Goal: Task Accomplishment & Management: Complete application form

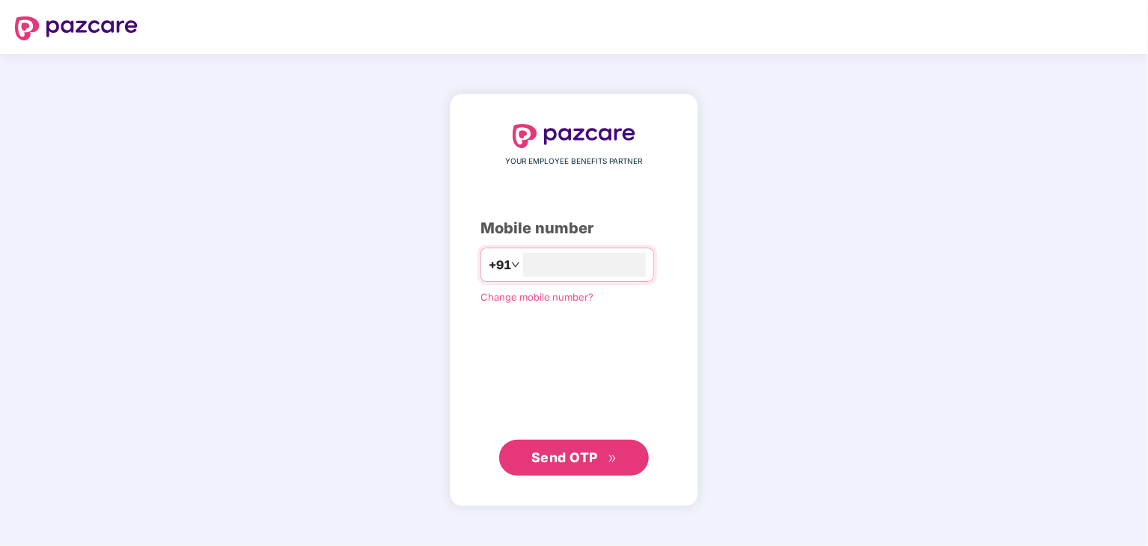
type input "**********"
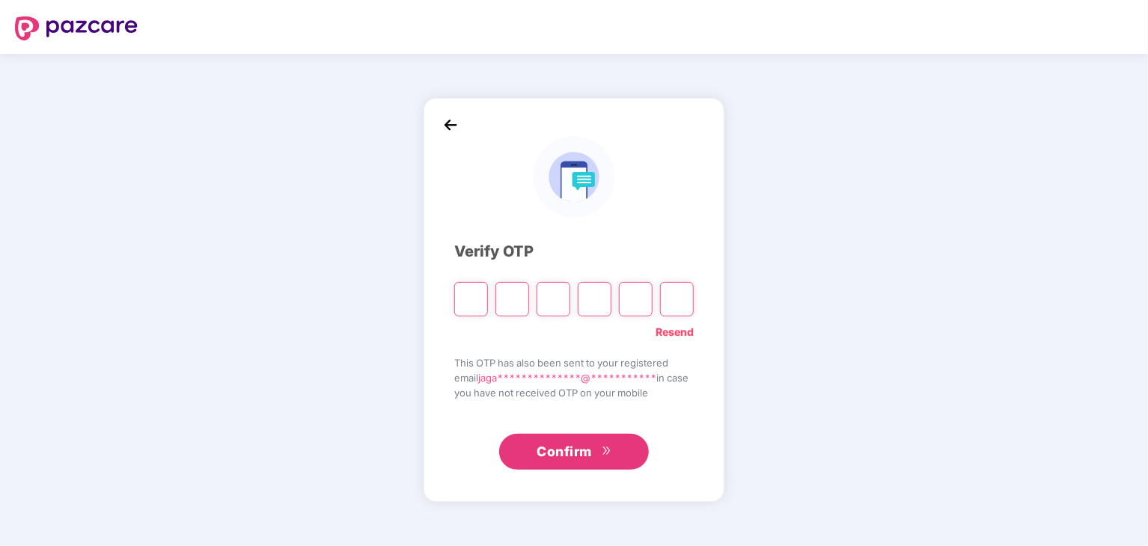
type input "*"
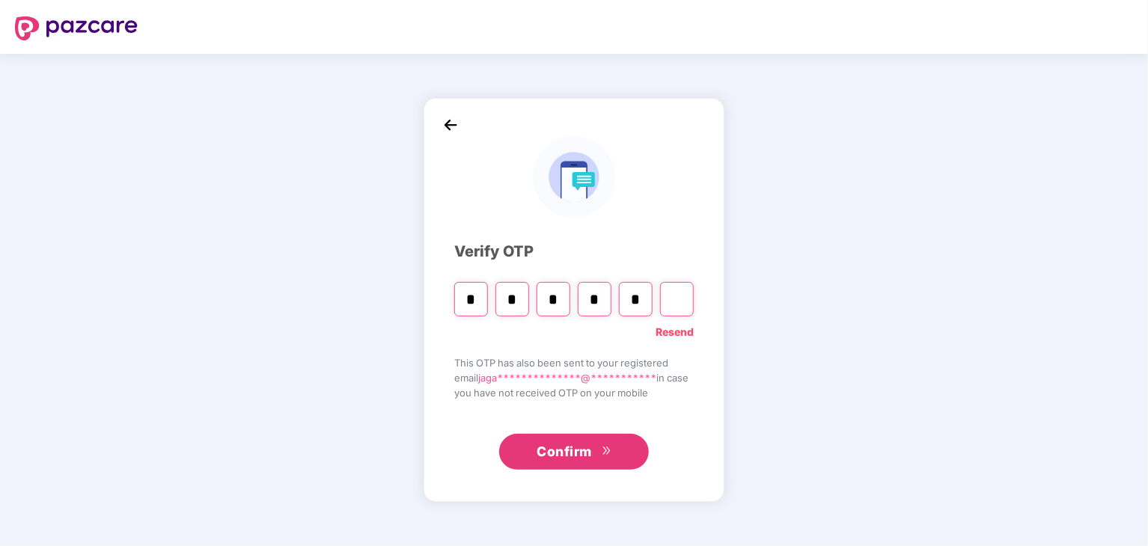
type input "*"
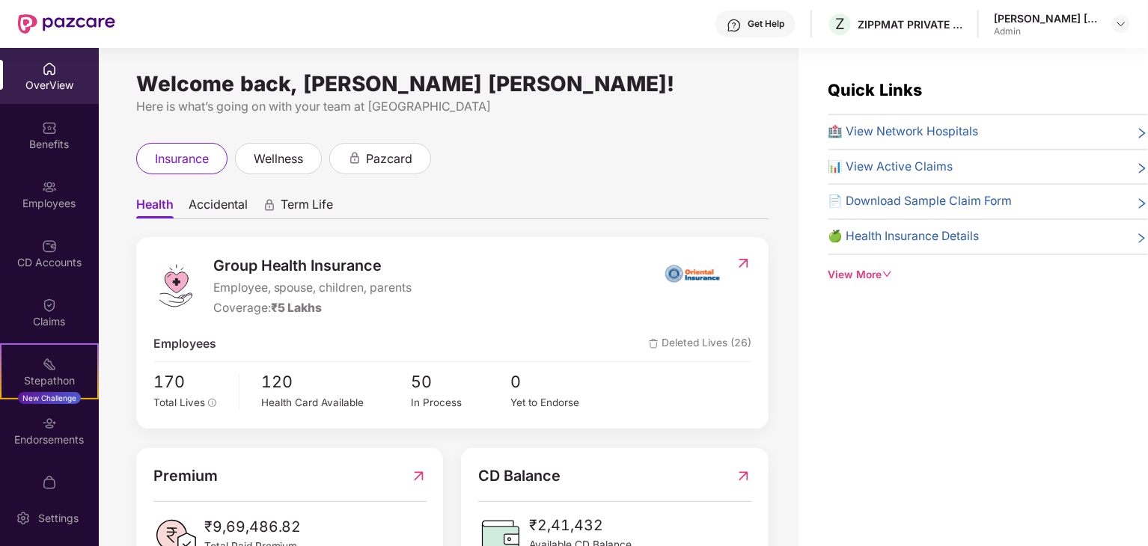
click at [63, 22] on img at bounding box center [66, 23] width 97 height 19
click at [33, 31] on img at bounding box center [66, 23] width 97 height 19
click at [48, 73] on img at bounding box center [49, 68] width 15 height 15
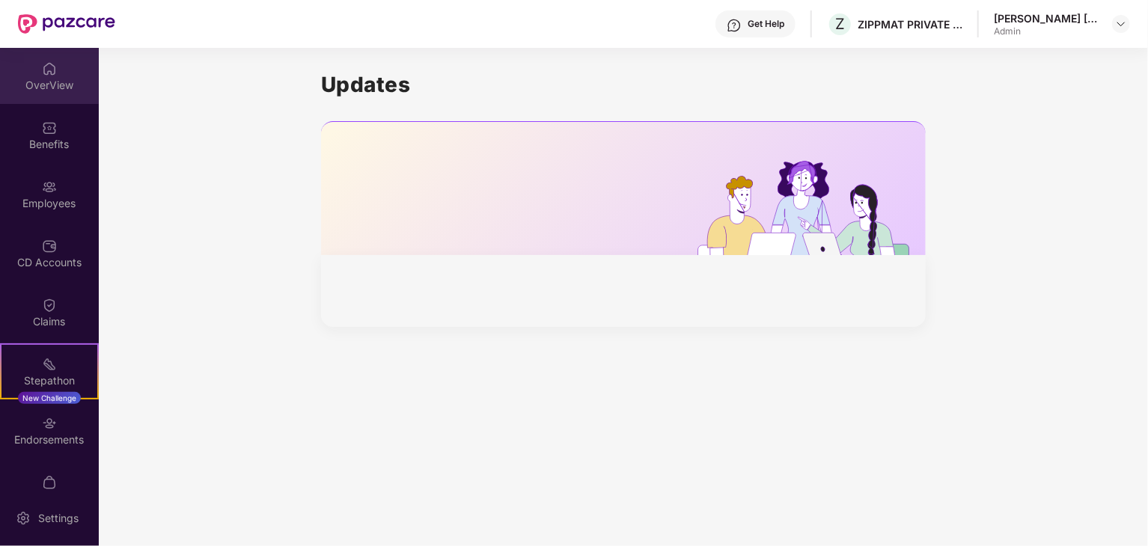
click at [40, 96] on div "OverView" at bounding box center [49, 76] width 99 height 56
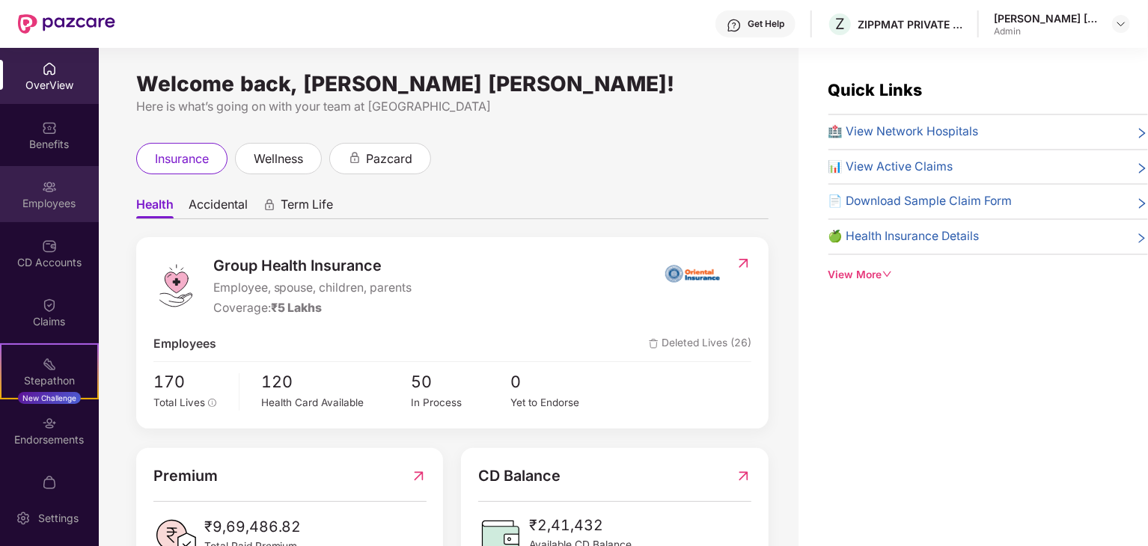
click at [59, 189] on div "Employees" at bounding box center [49, 194] width 99 height 56
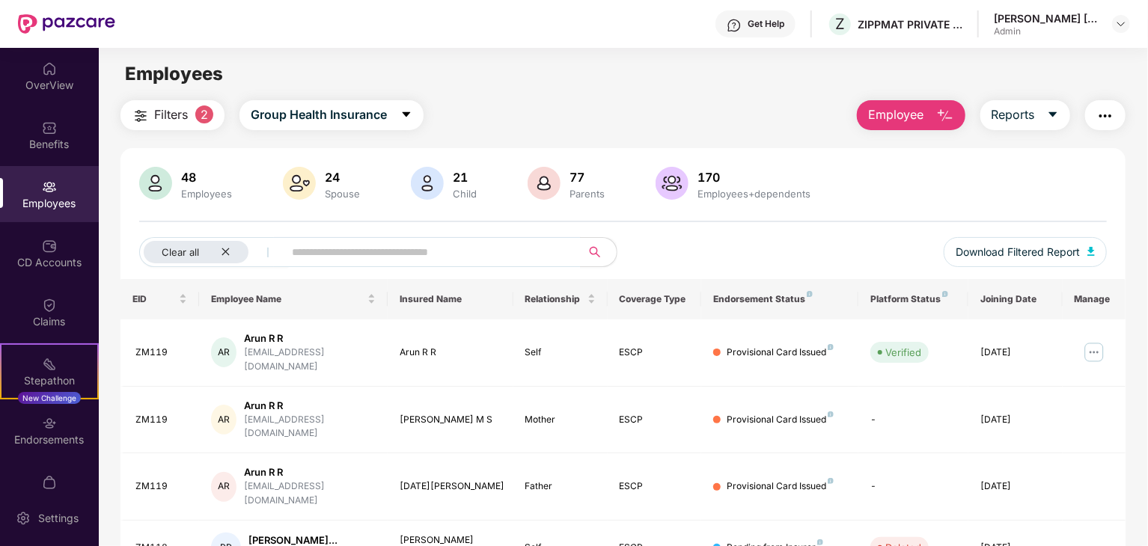
click at [919, 118] on span "Employee" at bounding box center [896, 115] width 56 height 19
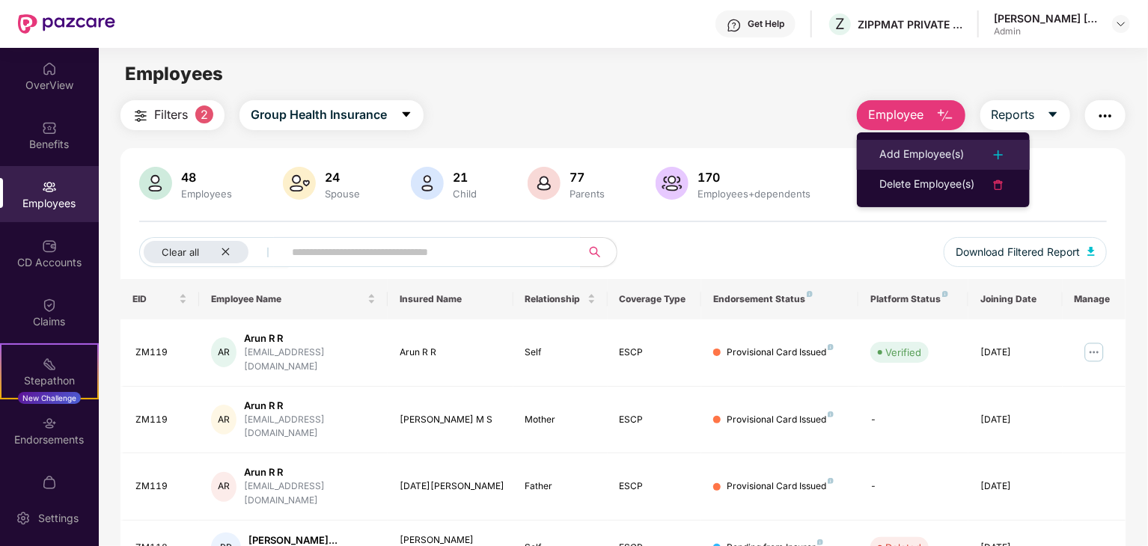
click at [928, 162] on div "Add Employee(s)" at bounding box center [922, 155] width 85 height 18
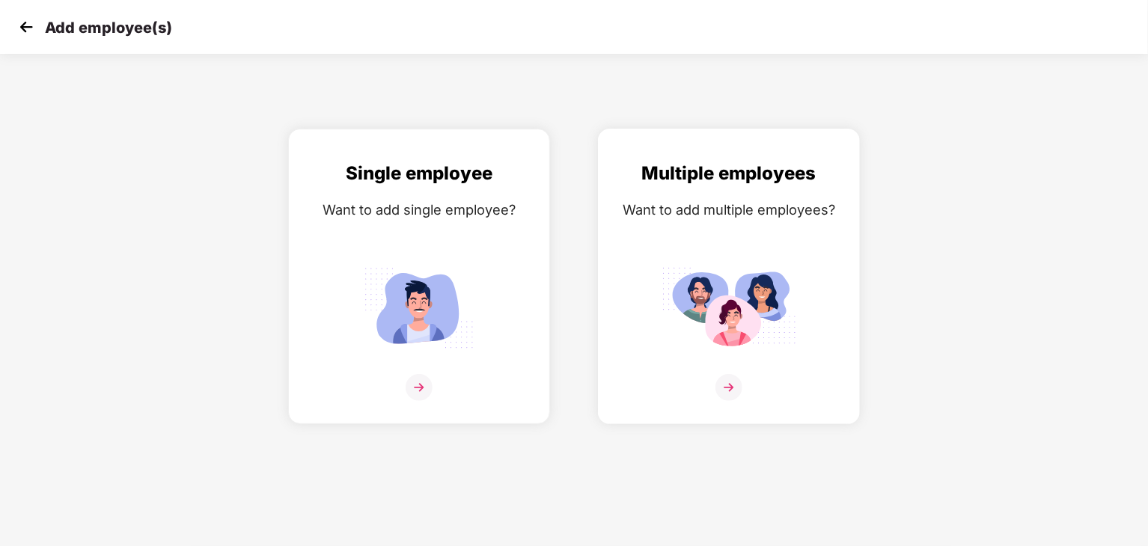
click at [787, 205] on div "Want to add multiple employees?" at bounding box center [729, 210] width 231 height 22
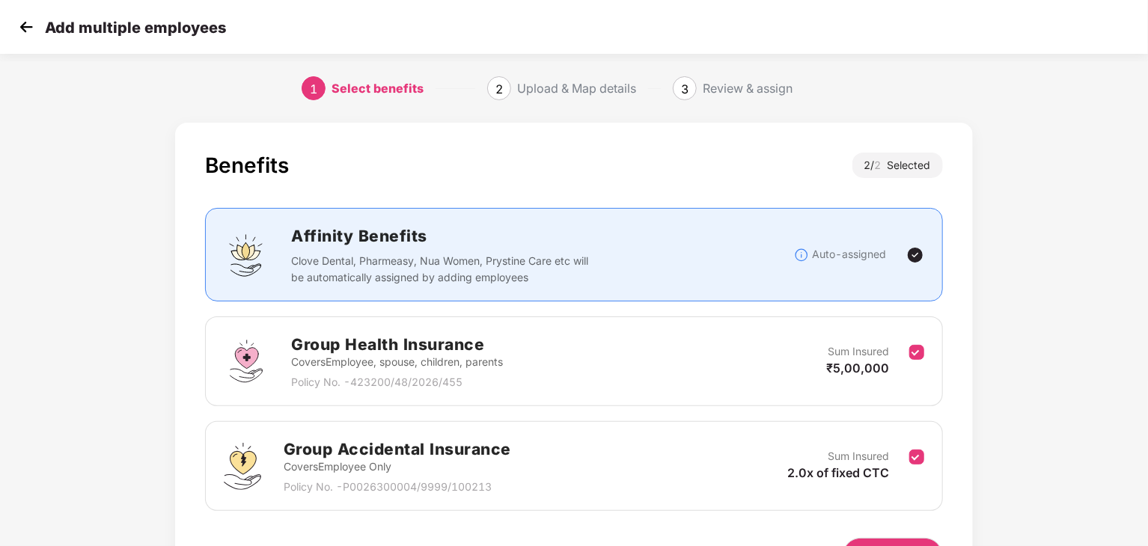
scroll to position [94, 0]
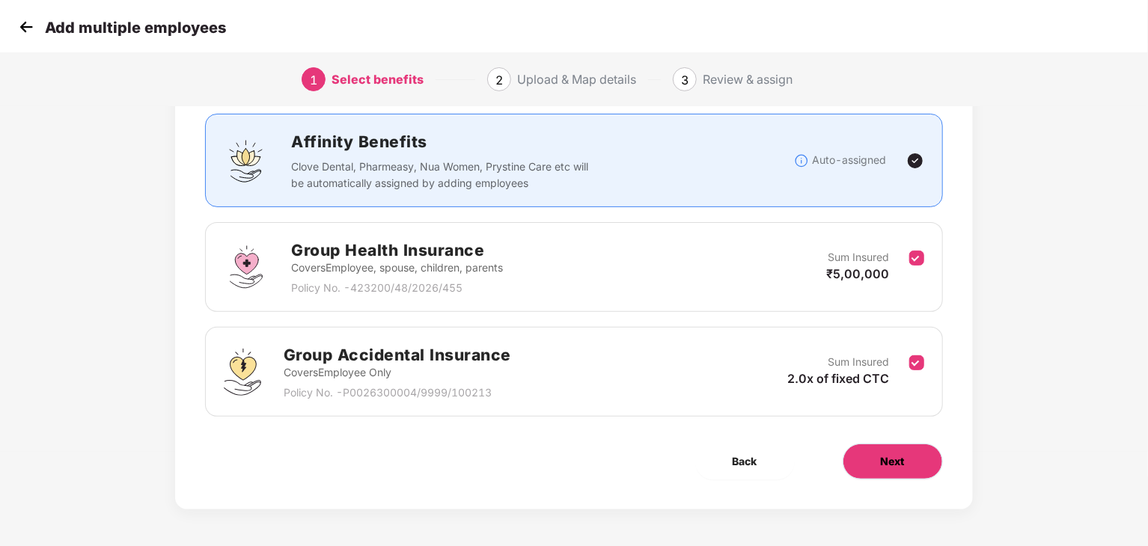
click at [907, 474] on button "Next" at bounding box center [893, 462] width 100 height 36
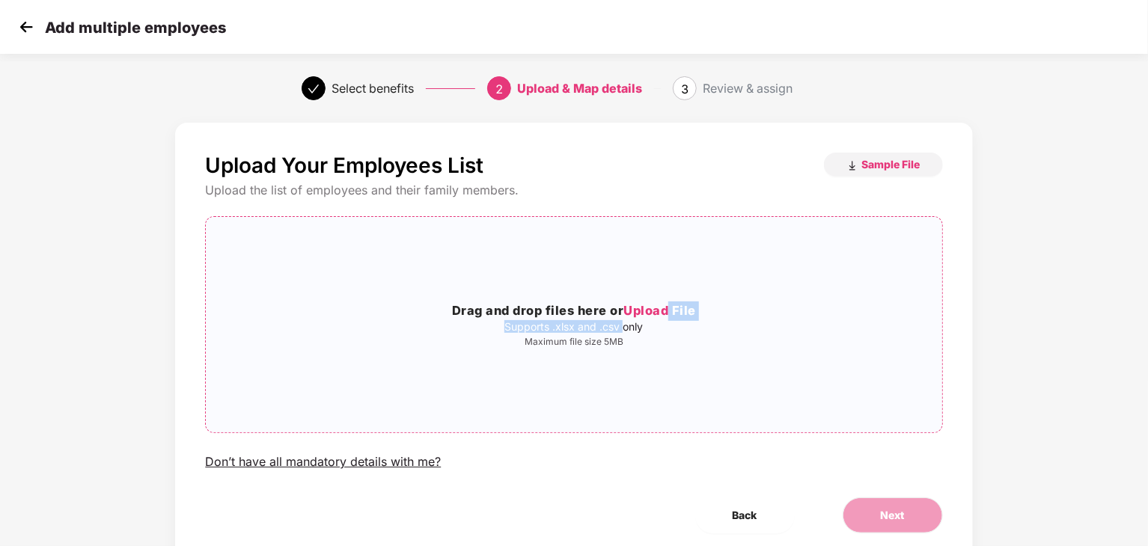
drag, startPoint x: 623, startPoint y: 323, endPoint x: 680, endPoint y: 318, distance: 57.1
click at [680, 318] on div "Drag and drop files here or Upload File Supports .xlsx and .csv only Maximum fi…" at bounding box center [574, 325] width 736 height 46
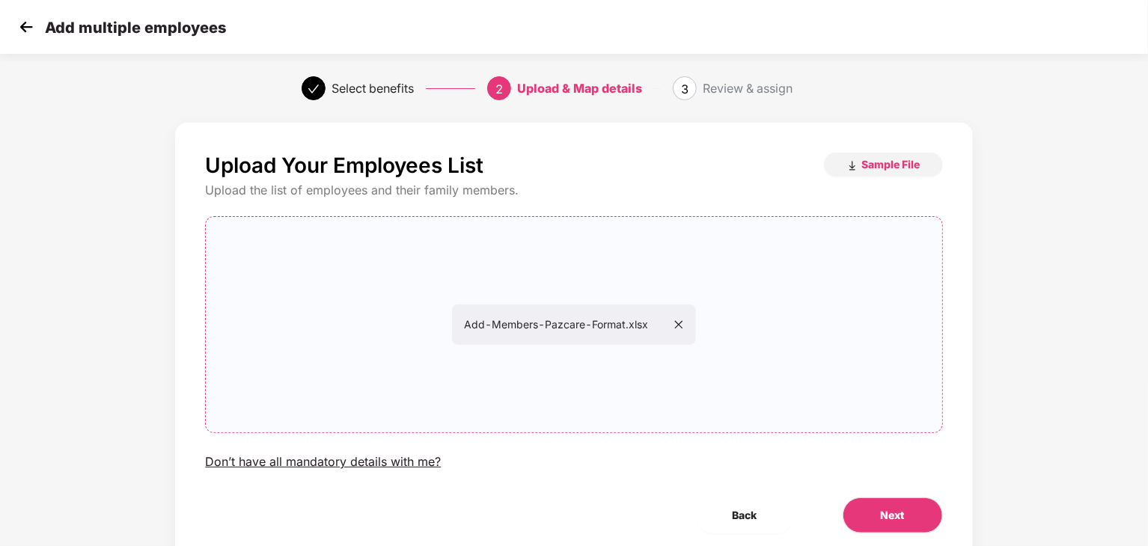
scroll to position [55, 0]
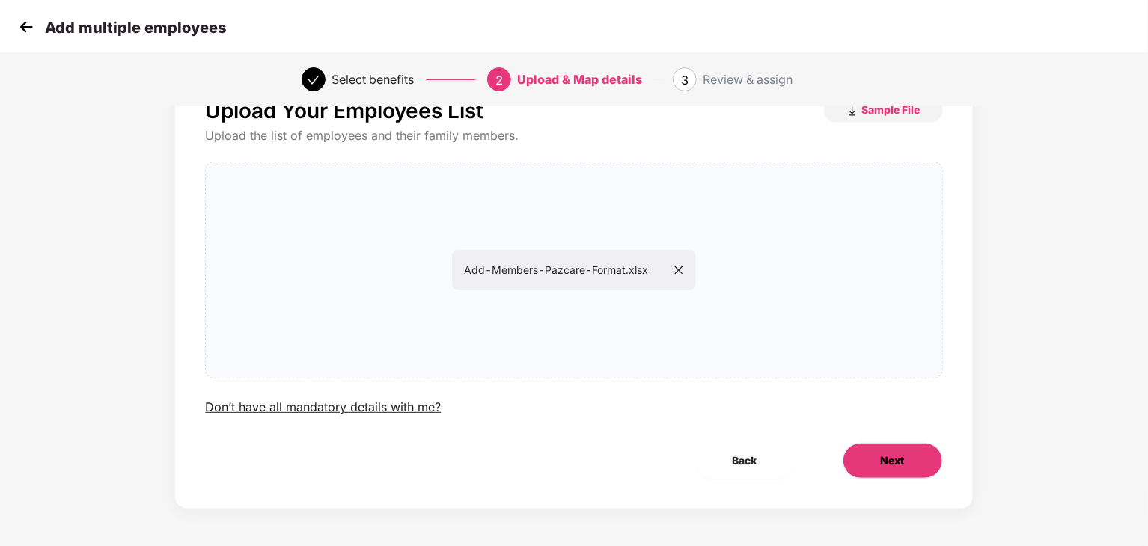
click at [882, 461] on span "Next" at bounding box center [893, 461] width 24 height 16
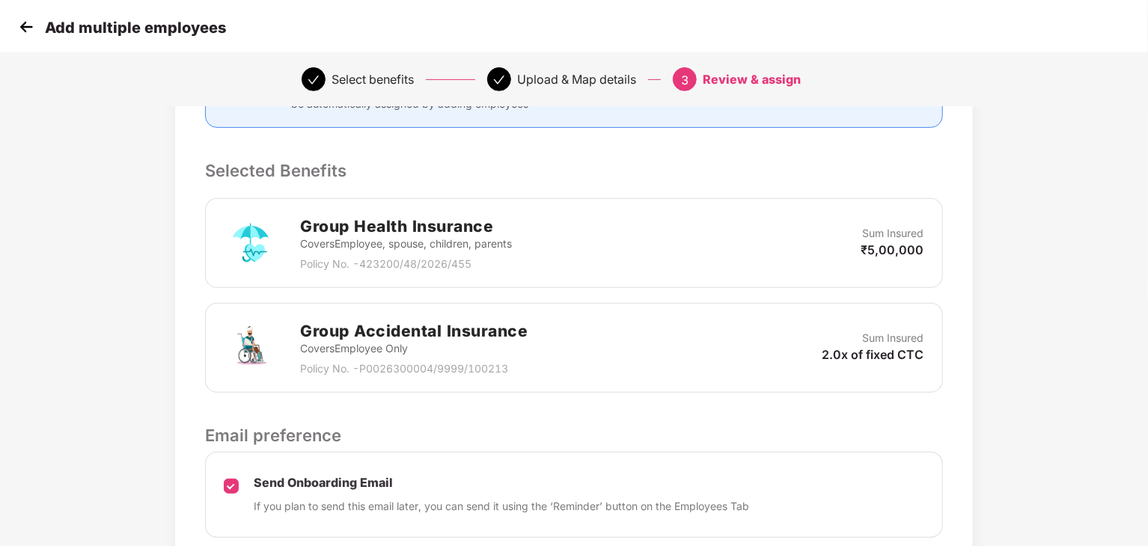
scroll to position [392, 0]
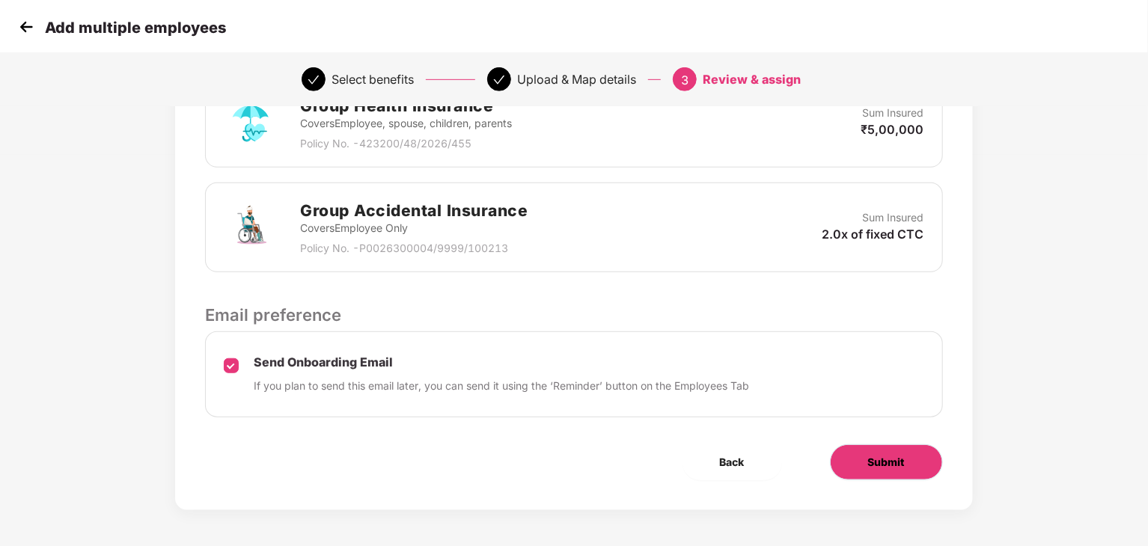
click at [863, 469] on button "Submit" at bounding box center [886, 463] width 113 height 36
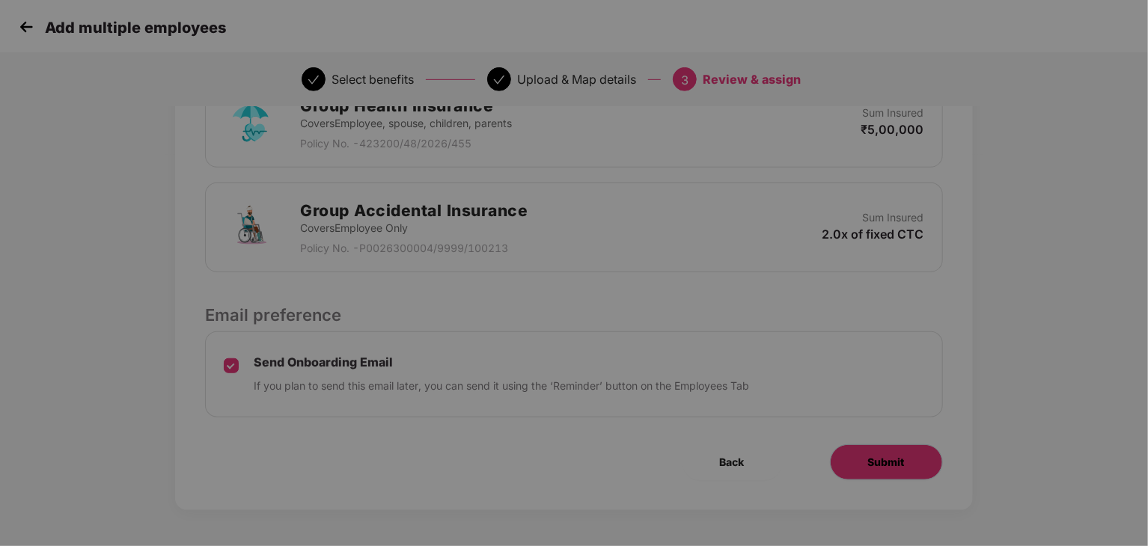
scroll to position [0, 0]
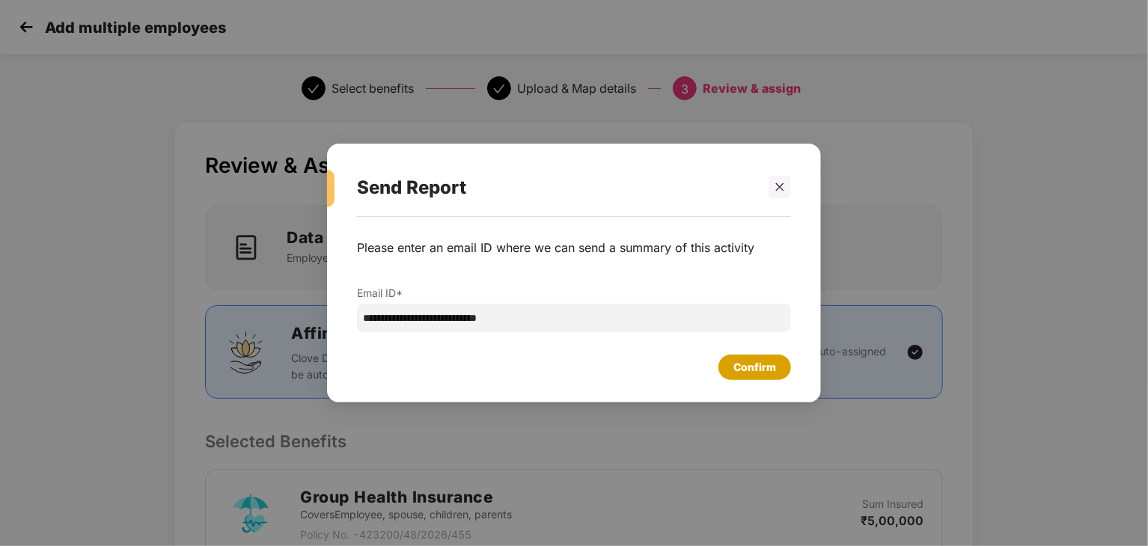
click at [739, 370] on div "Confirm" at bounding box center [755, 367] width 43 height 16
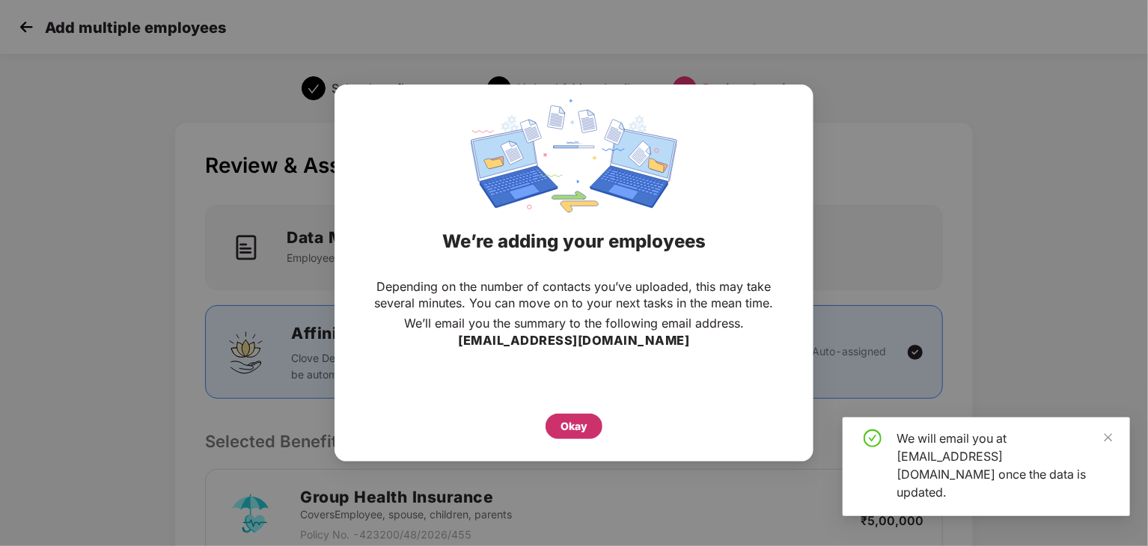
click at [568, 427] on div "Okay" at bounding box center [574, 426] width 27 height 16
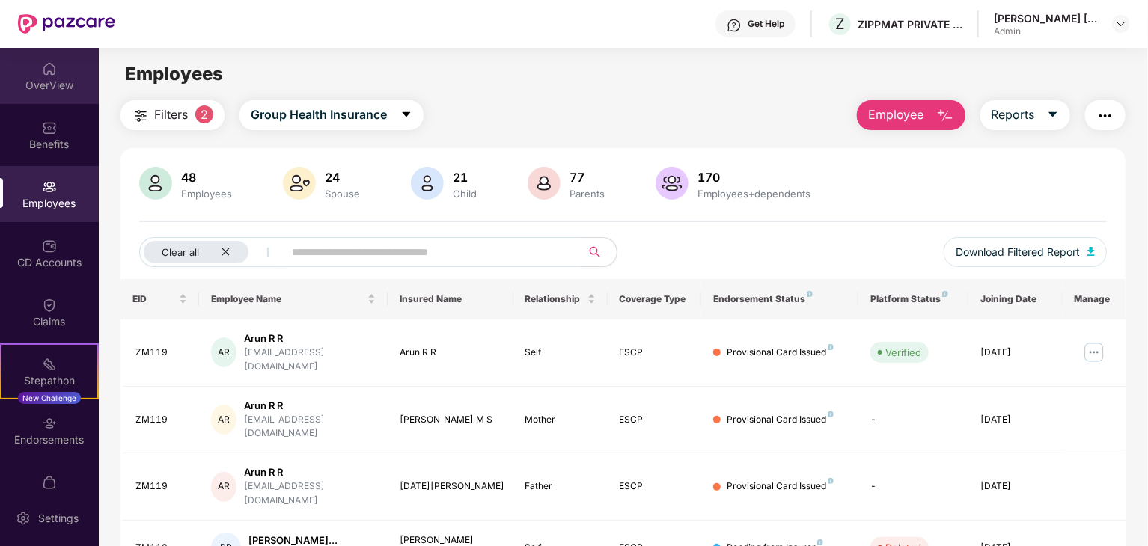
click at [52, 97] on div "OverView" at bounding box center [49, 76] width 99 height 56
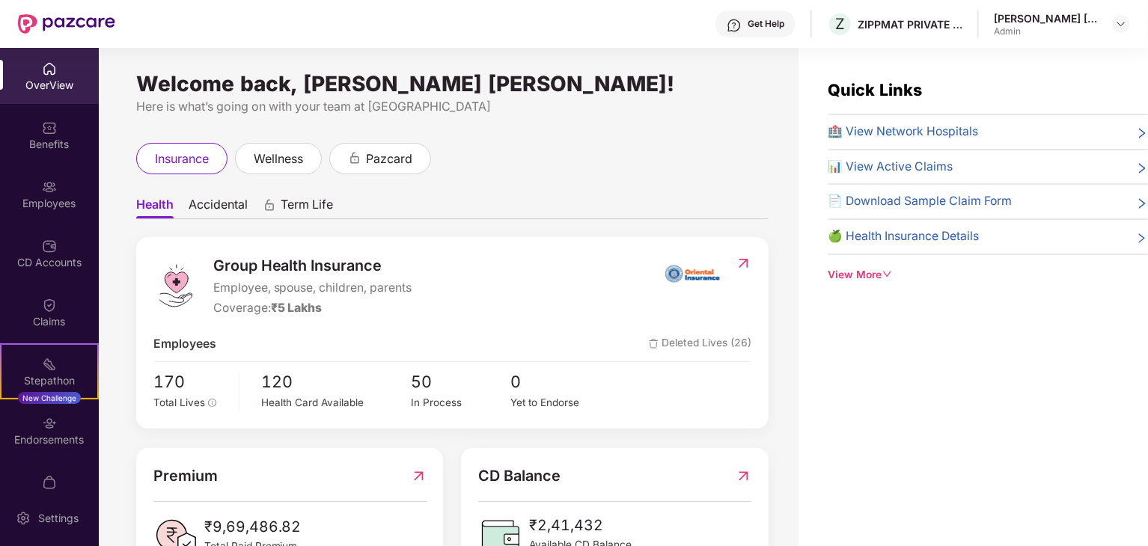
click at [242, 197] on span "Accidental" at bounding box center [218, 208] width 59 height 22
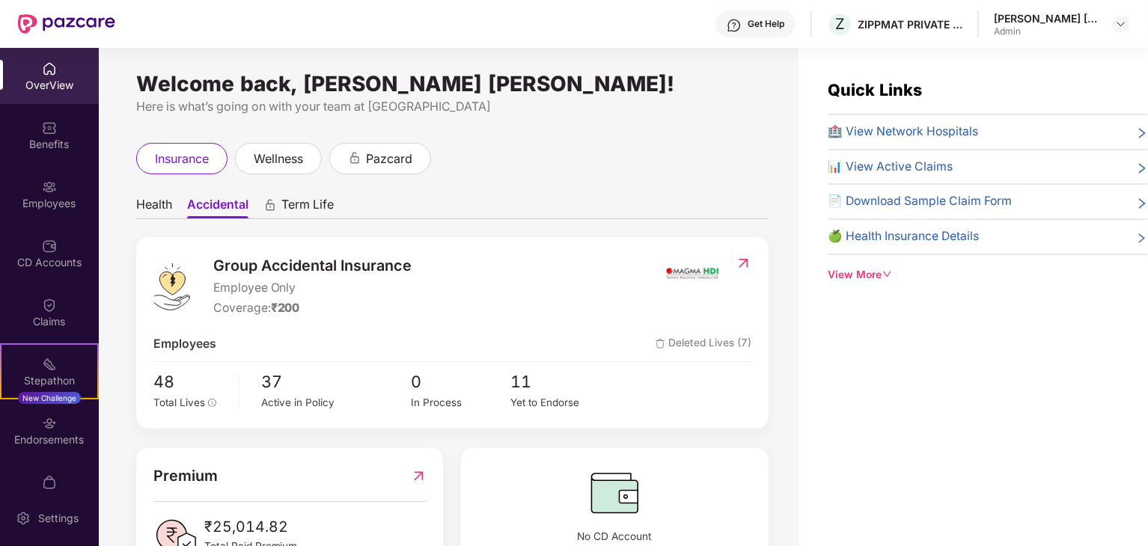
click at [43, 82] on div "OverView" at bounding box center [49, 85] width 99 height 15
click at [49, 23] on img at bounding box center [66, 23] width 97 height 19
click at [56, 118] on div "Benefits" at bounding box center [49, 135] width 99 height 56
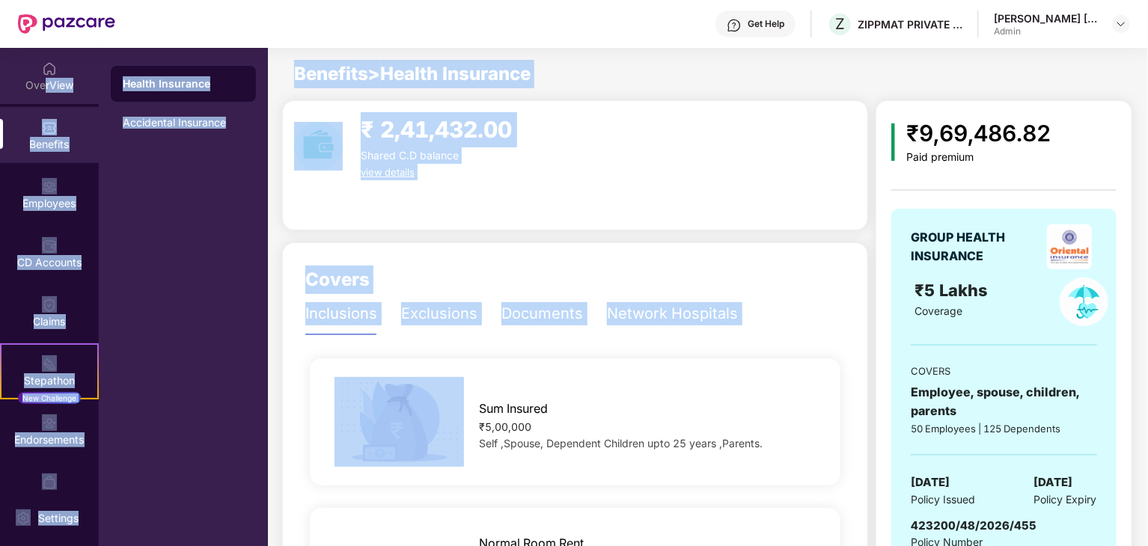
drag, startPoint x: 473, startPoint y: 374, endPoint x: 51, endPoint y: 67, distance: 522.0
click at [51, 67] on div "OverView Benefits Employees CD Accounts Claims Stepathon New Challenge Endorsem…" at bounding box center [574, 297] width 1148 height 499
click at [51, 67] on img at bounding box center [49, 68] width 15 height 15
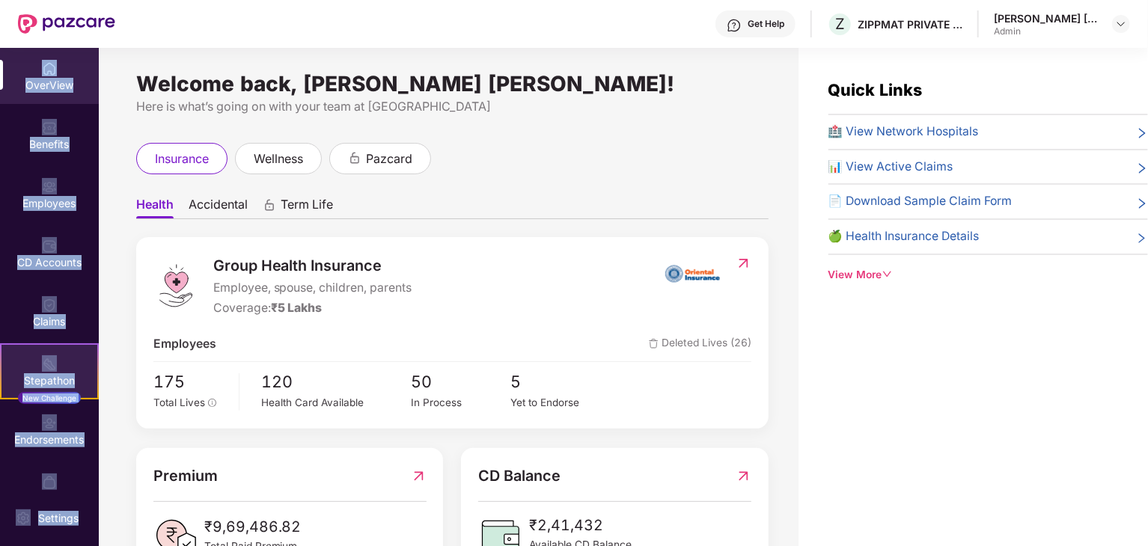
click at [53, 392] on div "Stepathon New Challenge" at bounding box center [49, 372] width 99 height 56
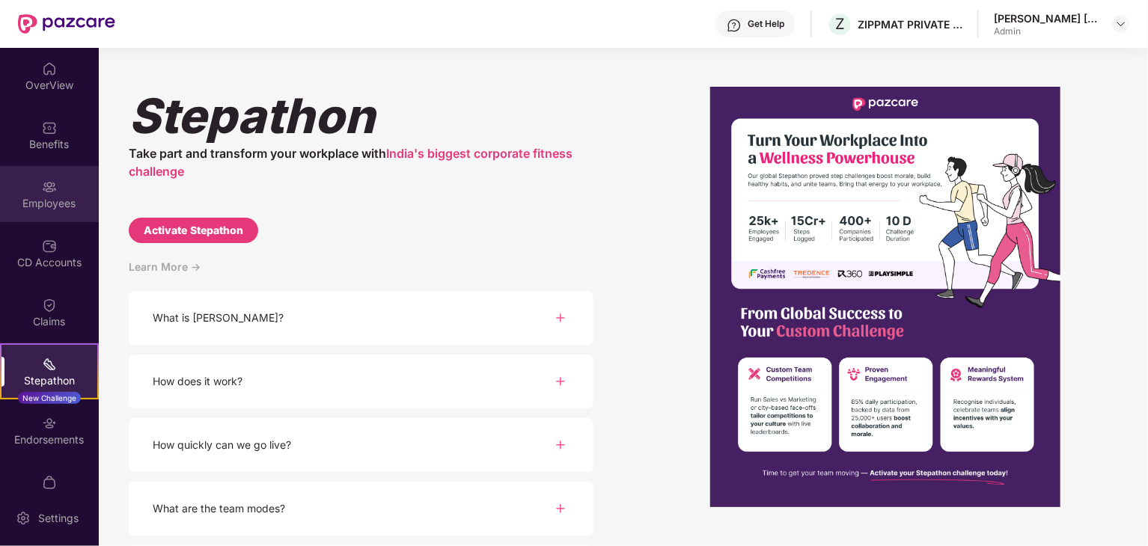
click at [44, 203] on div "Employees" at bounding box center [49, 203] width 99 height 15
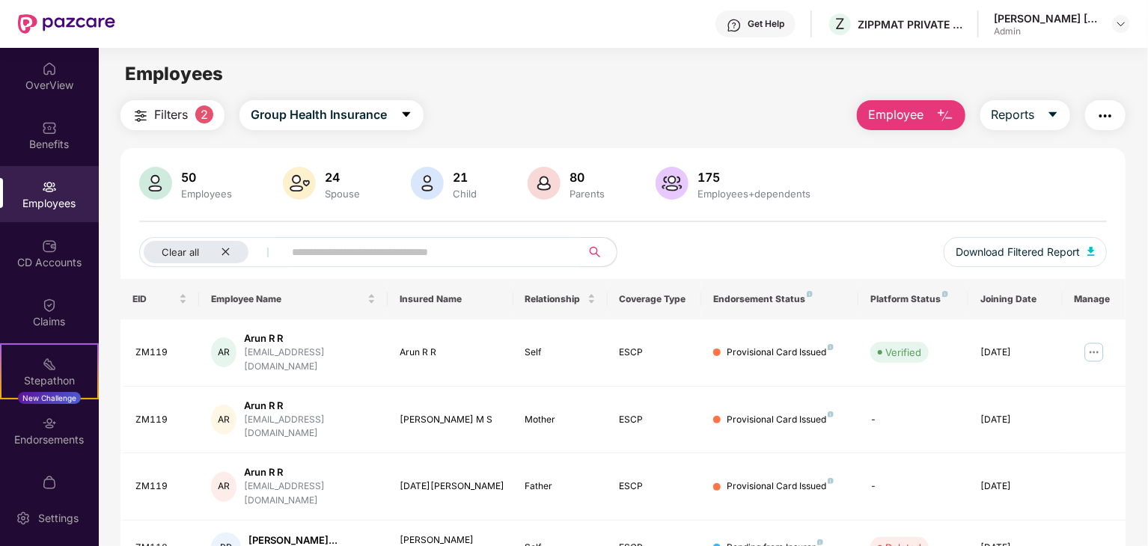
click at [200, 108] on span "2" at bounding box center [204, 115] width 18 height 18
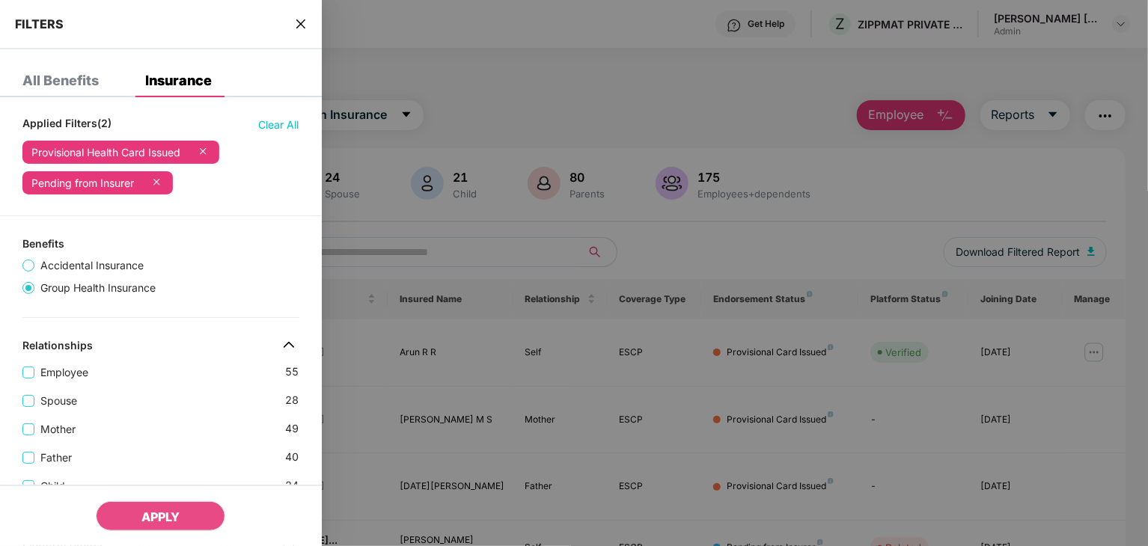
click at [34, 262] on span "Accidental Insurance" at bounding box center [91, 266] width 115 height 16
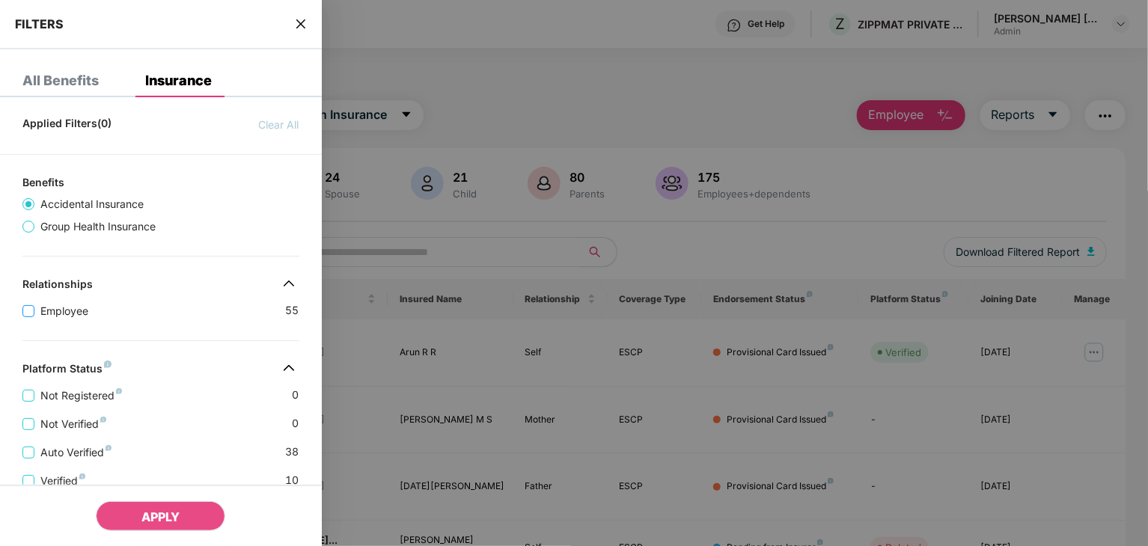
click at [62, 304] on span "Employee" at bounding box center [64, 311] width 60 height 16
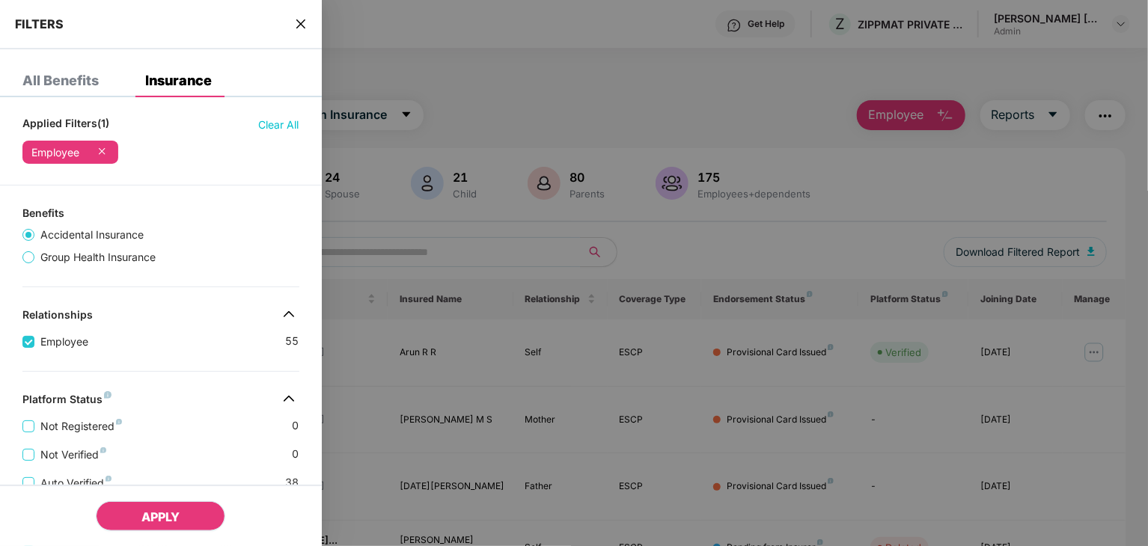
click at [171, 505] on button "APPLY" at bounding box center [161, 517] width 130 height 30
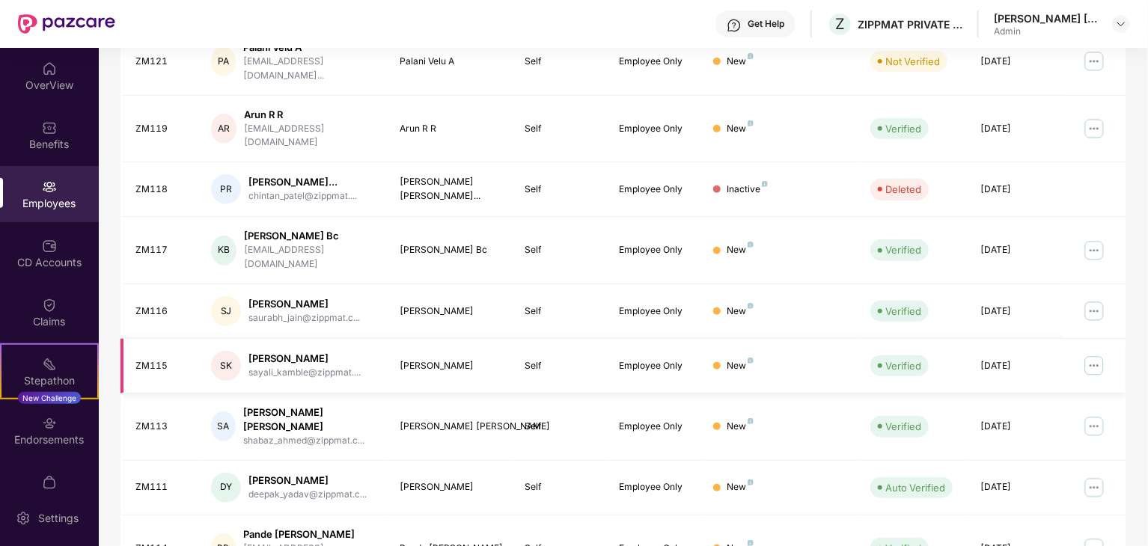
scroll to position [371, 0]
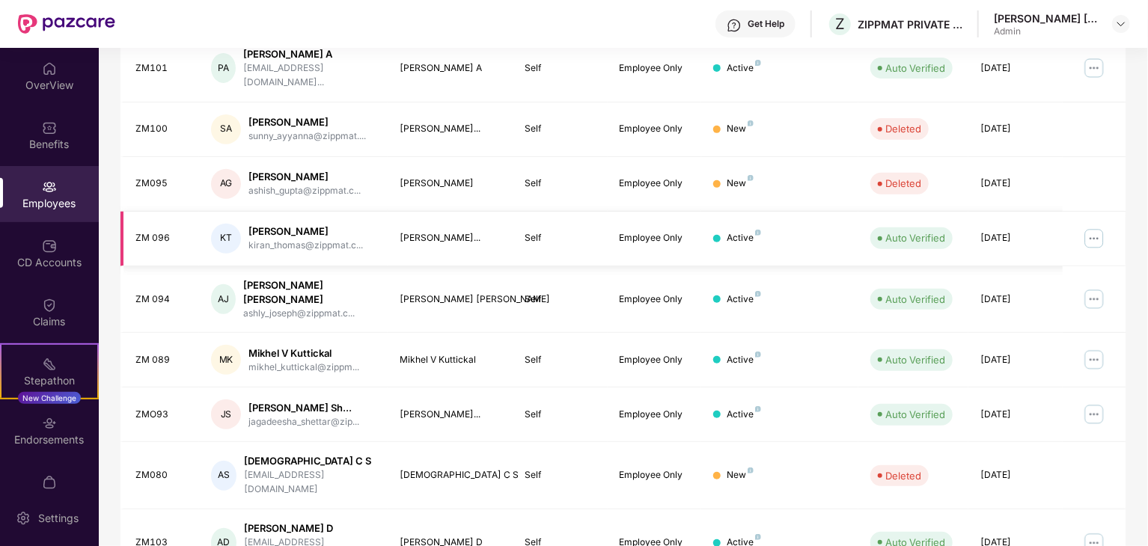
scroll to position [397, 0]
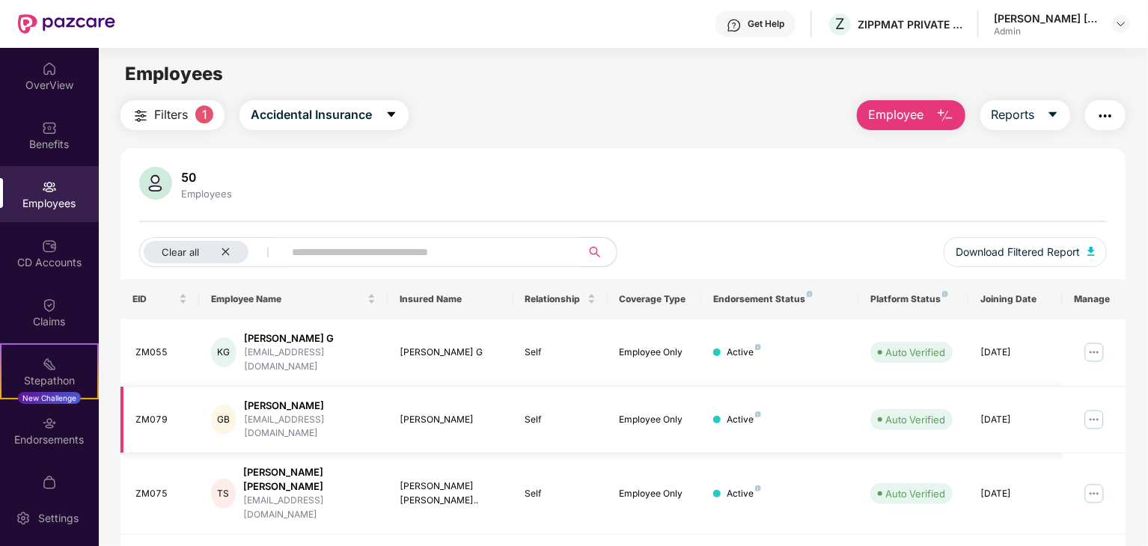
scroll to position [371, 0]
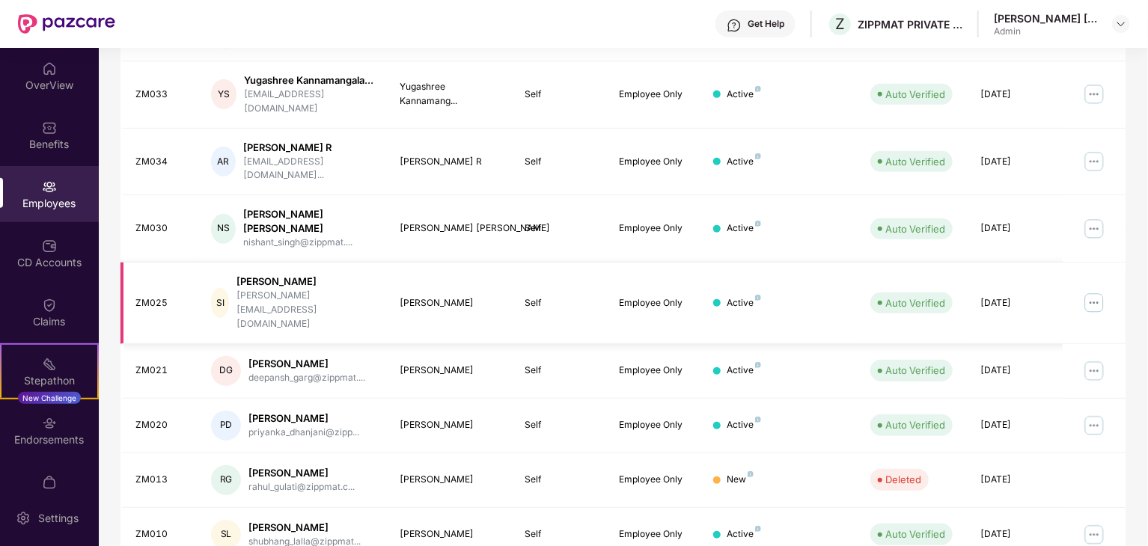
scroll to position [384, 0]
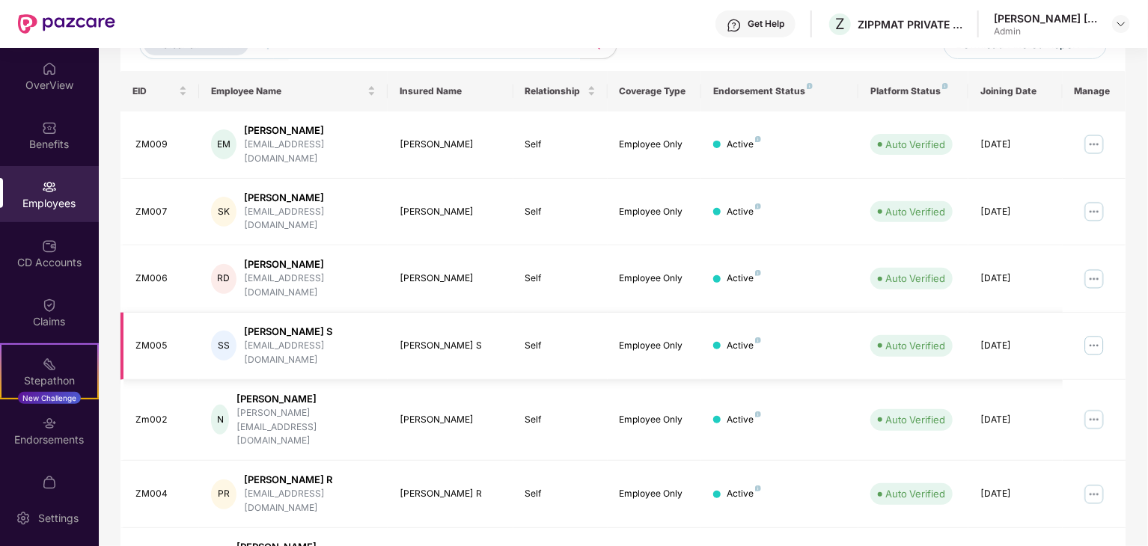
scroll to position [0, 0]
